Goal: Information Seeking & Learning: Learn about a topic

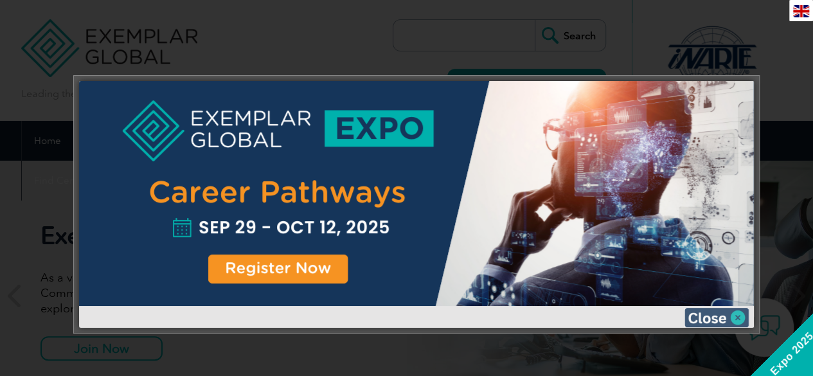
click at [729, 313] on img at bounding box center [716, 317] width 64 height 19
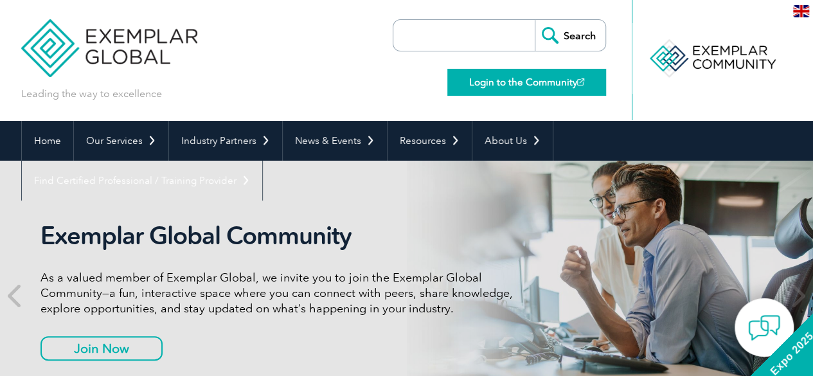
click at [536, 79] on link "Login to the Community" at bounding box center [526, 82] width 159 height 27
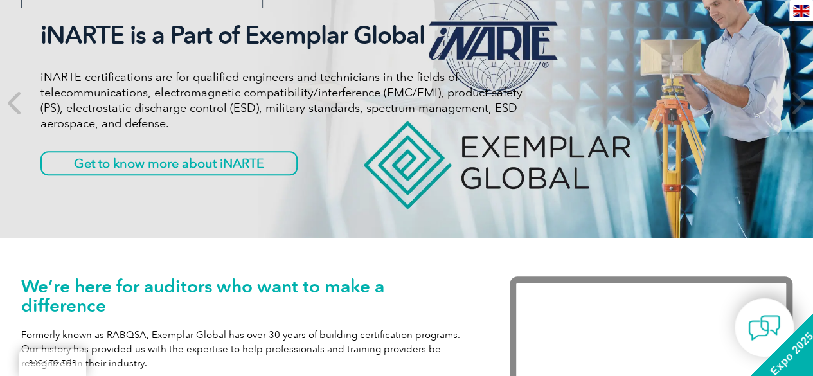
scroll to position [193, 0]
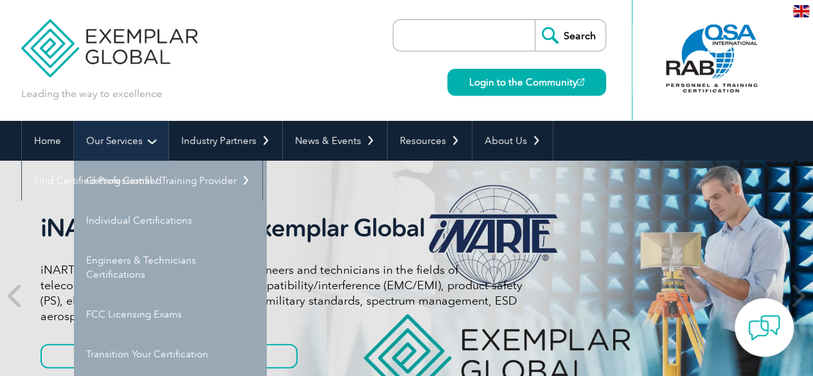
click at [130, 147] on link "Our Services" at bounding box center [121, 141] width 94 height 40
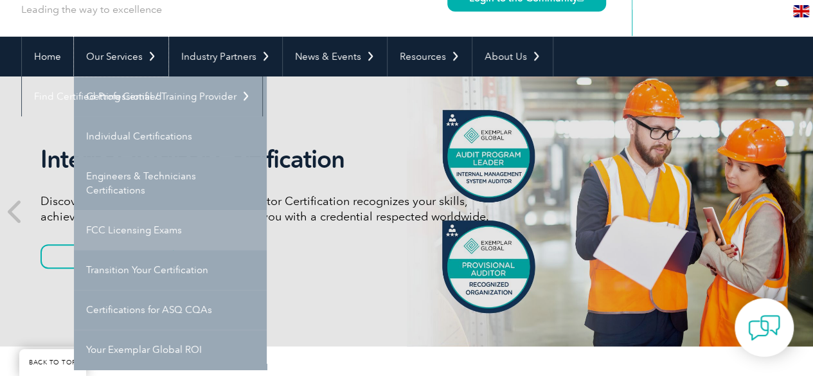
scroll to position [64, 0]
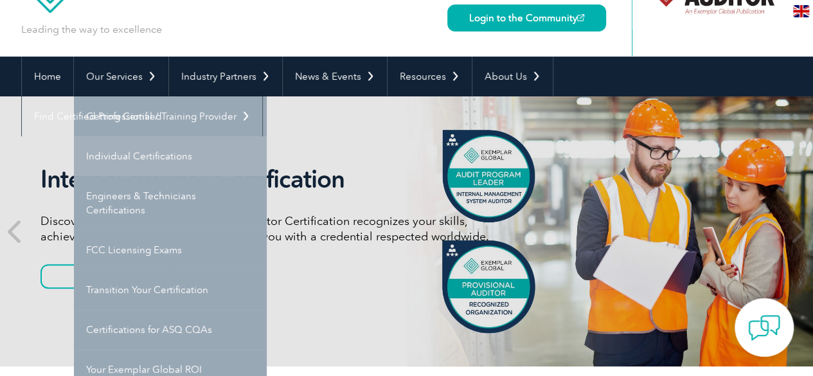
click at [135, 156] on link "Individual Certifications" at bounding box center [170, 156] width 193 height 40
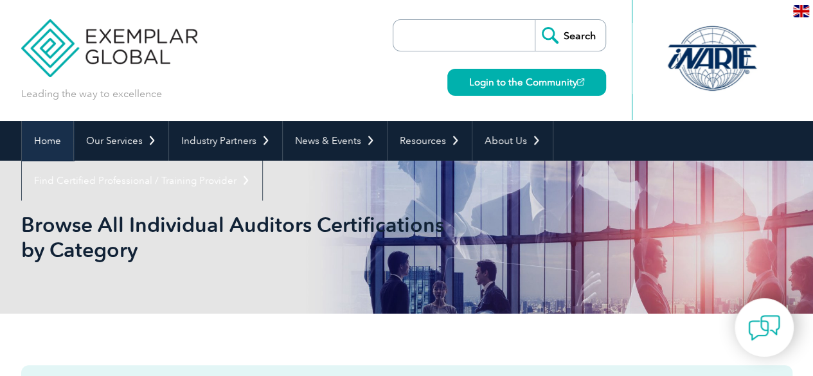
click at [44, 144] on link "Home" at bounding box center [47, 141] width 51 height 40
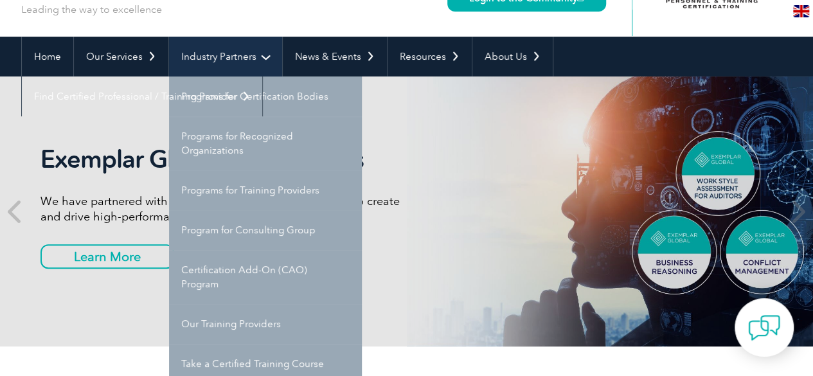
scroll to position [64, 0]
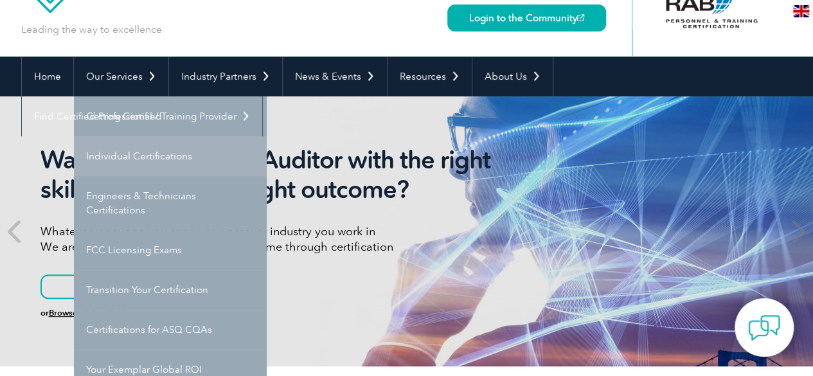
click at [157, 152] on link "Individual Certifications" at bounding box center [170, 156] width 193 height 40
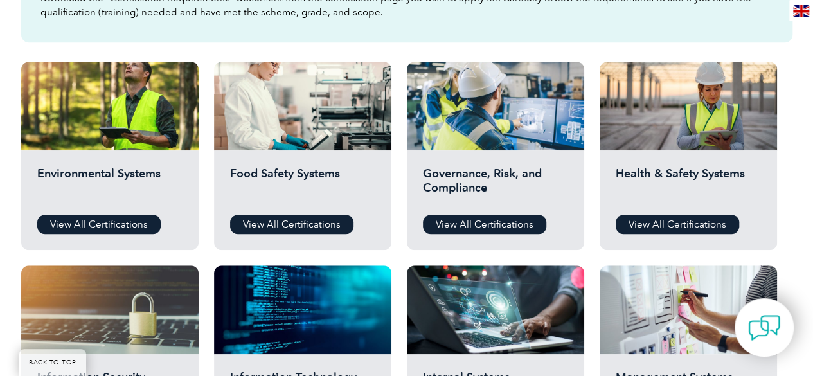
scroll to position [450, 0]
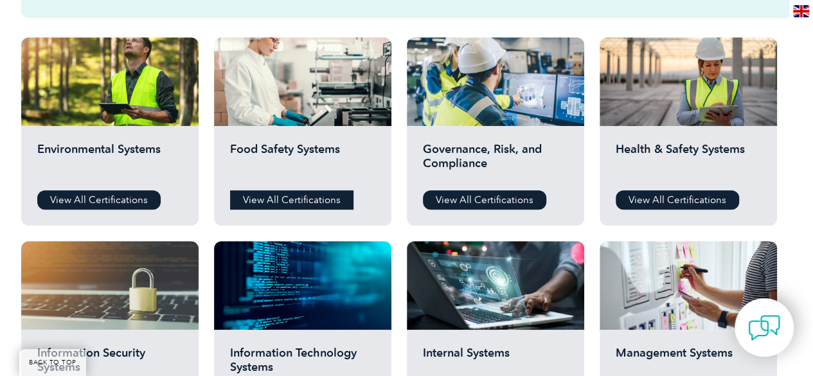
click at [306, 199] on link "View All Certifications" at bounding box center [291, 199] width 123 height 19
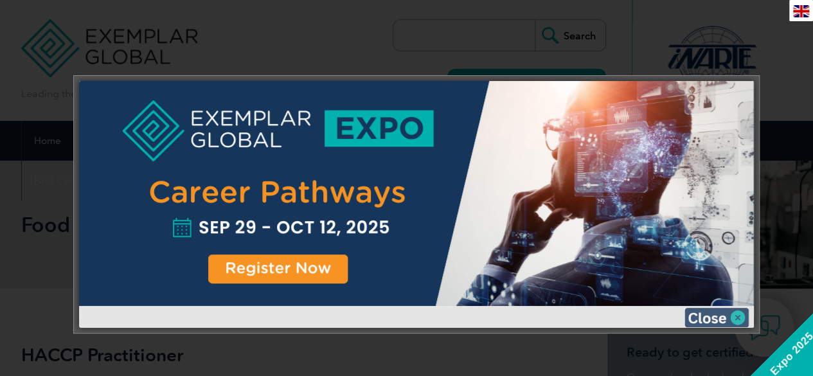
click at [737, 314] on img at bounding box center [716, 317] width 64 height 19
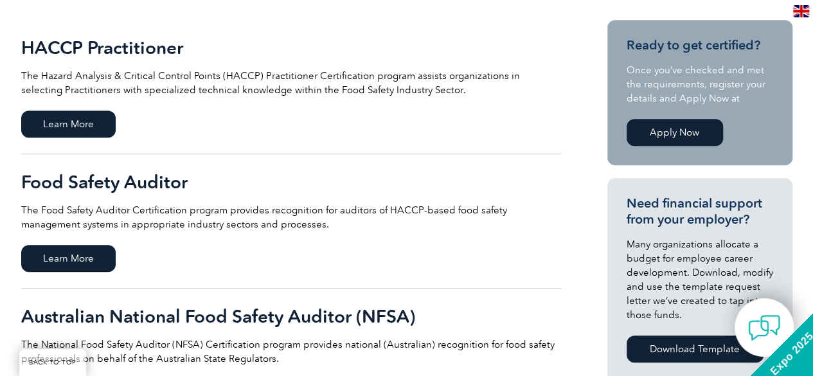
scroll to position [321, 0]
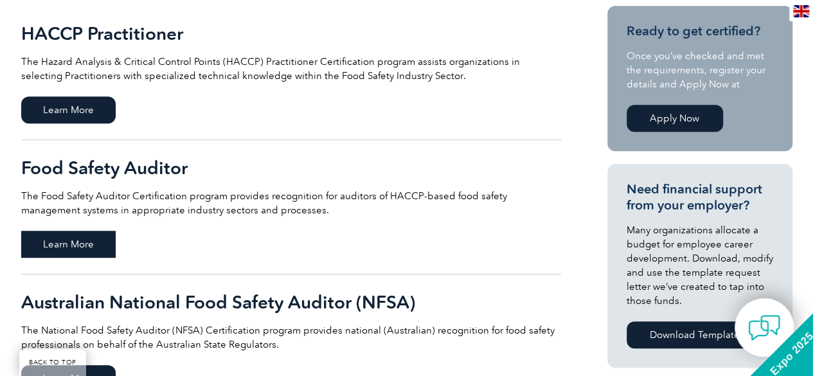
click at [87, 237] on span "Learn More" at bounding box center [68, 244] width 94 height 27
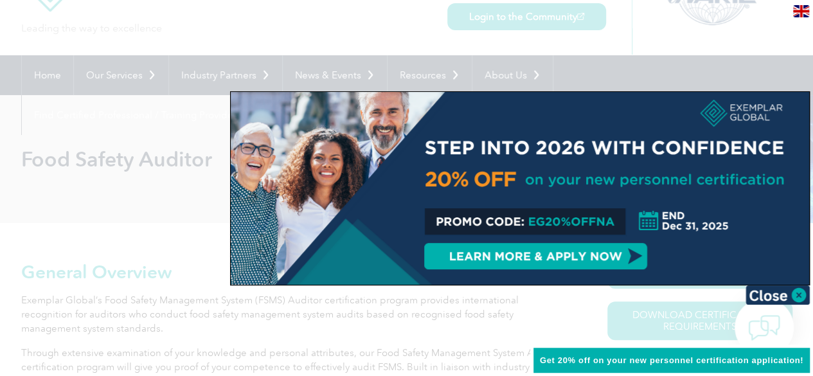
scroll to position [129, 0]
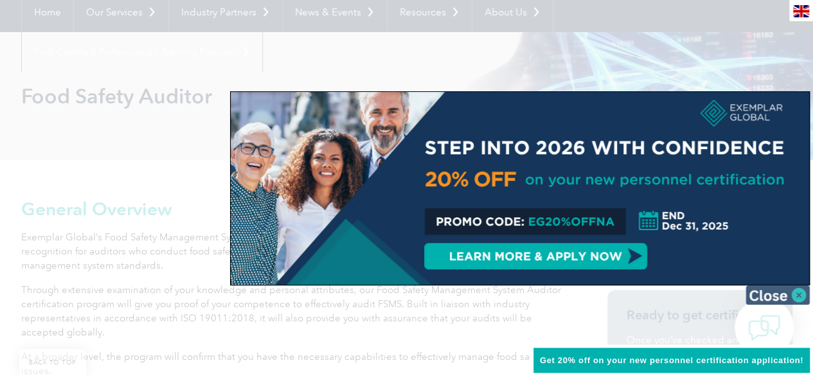
click at [803, 292] on img at bounding box center [777, 294] width 64 height 19
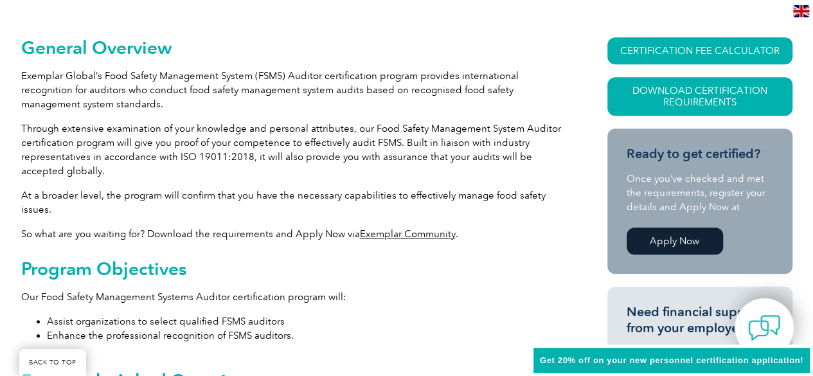
scroll to position [321, 0]
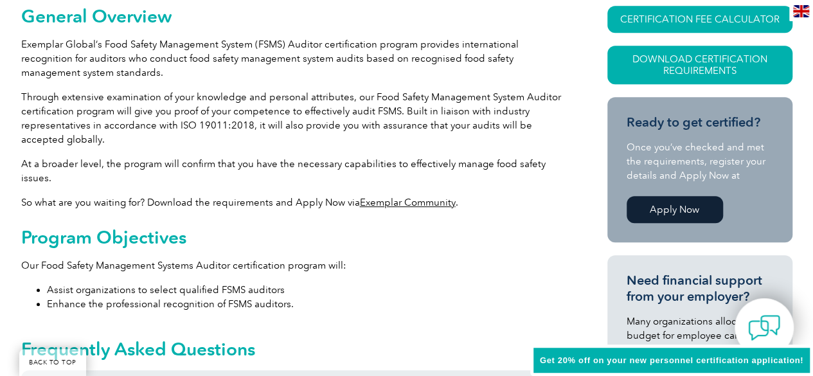
click at [685, 201] on link "Apply Now" at bounding box center [675, 209] width 96 height 27
